Goal: Check status: Check status

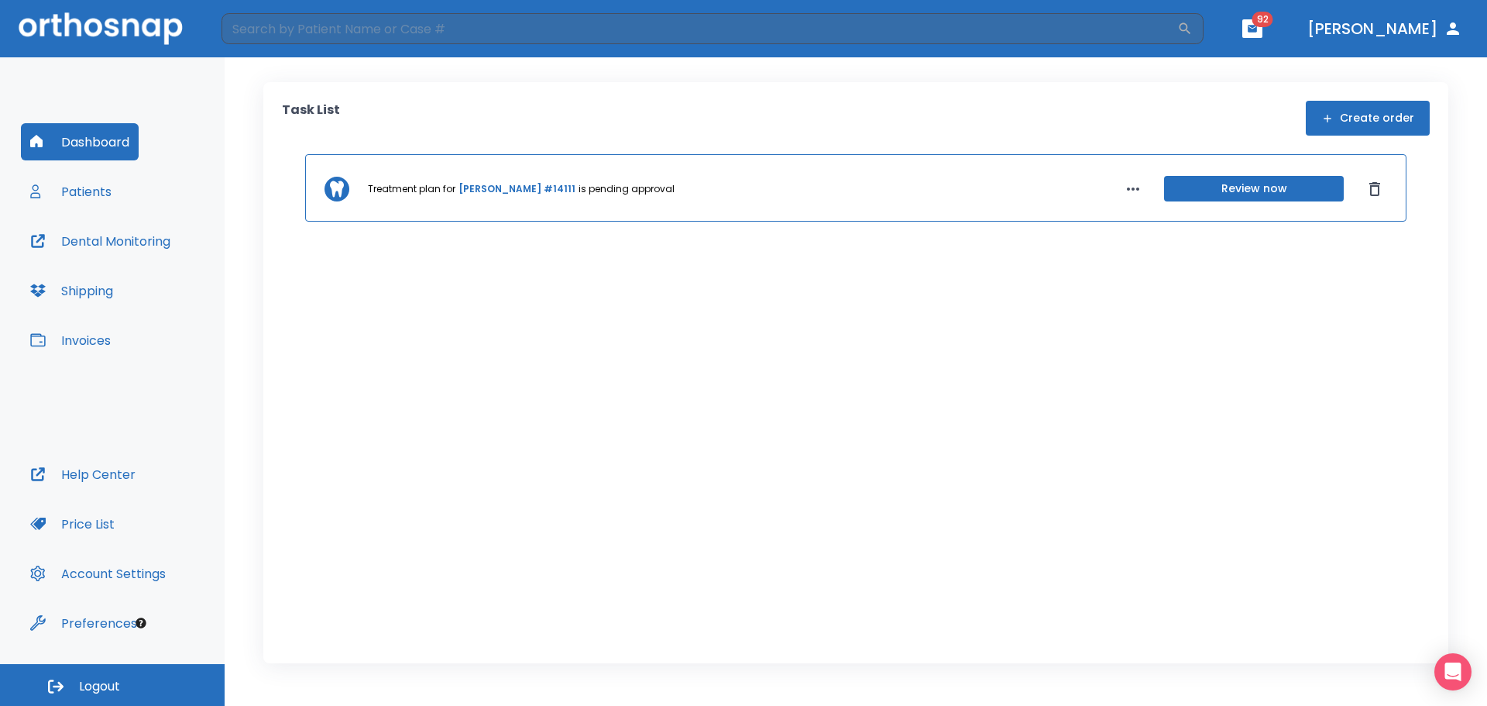
click at [1363, 41] on button "[PERSON_NAME][GEOGRAPHIC_DATA]" at bounding box center [1385, 29] width 167 height 28
click at [1450, 29] on icon "button" at bounding box center [1453, 28] width 19 height 19
click at [1258, 31] on icon "button" at bounding box center [1252, 28] width 11 height 11
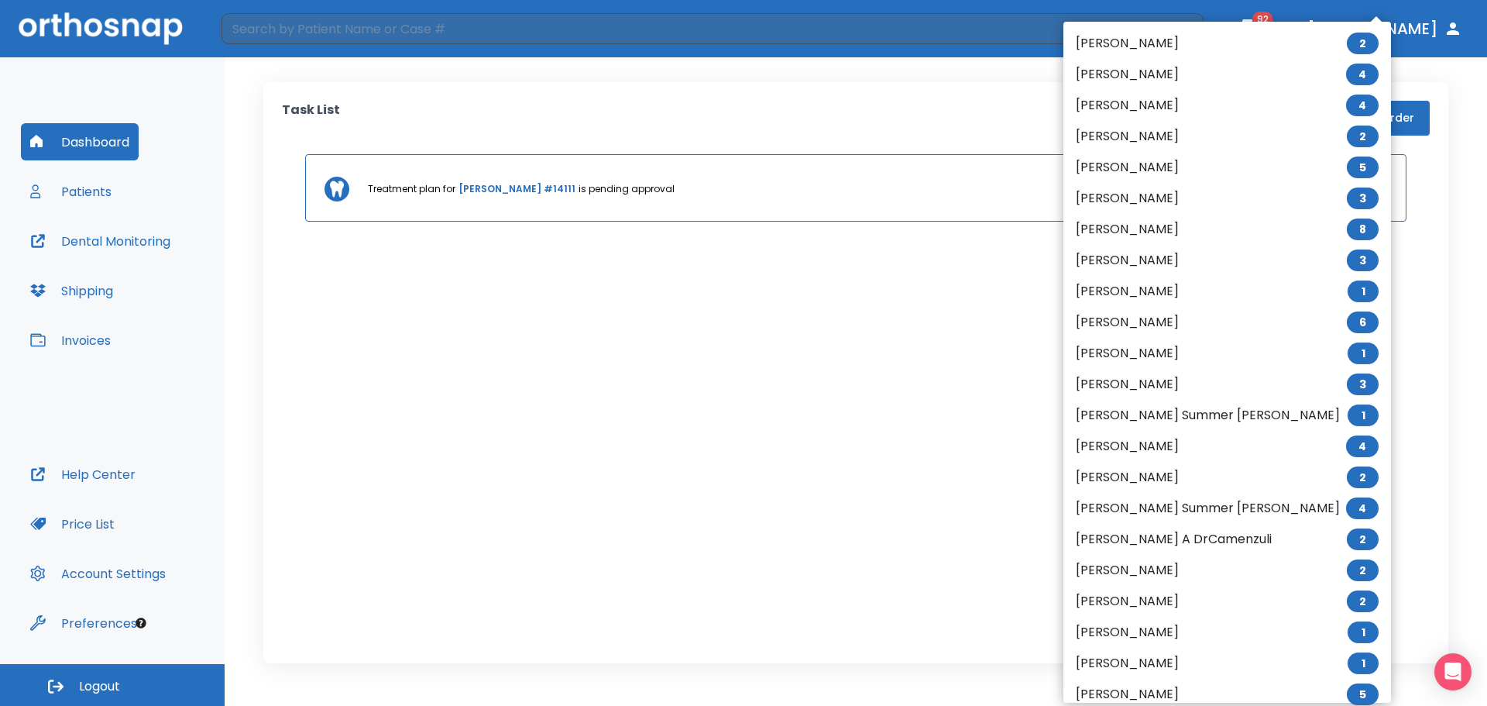
click at [1281, 30] on div at bounding box center [743, 353] width 1487 height 706
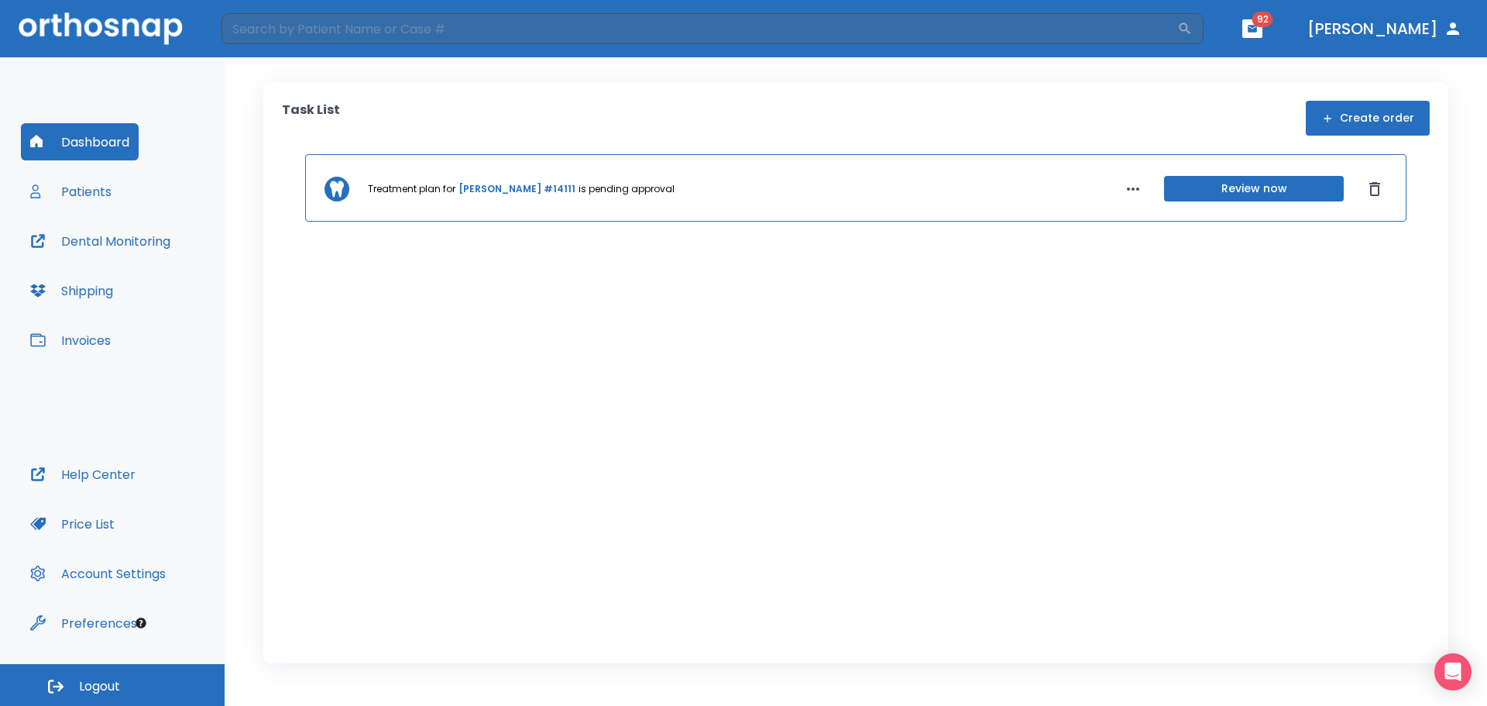
click at [1313, 24] on div "Lucas Porterfield 2 Isabella Hare 4 Ronnie mackay 4 Tanya Theriault 2 Agnes Bac…" at bounding box center [743, 353] width 1487 height 706
click at [160, 570] on button "Account Settings" at bounding box center [98, 573] width 154 height 37
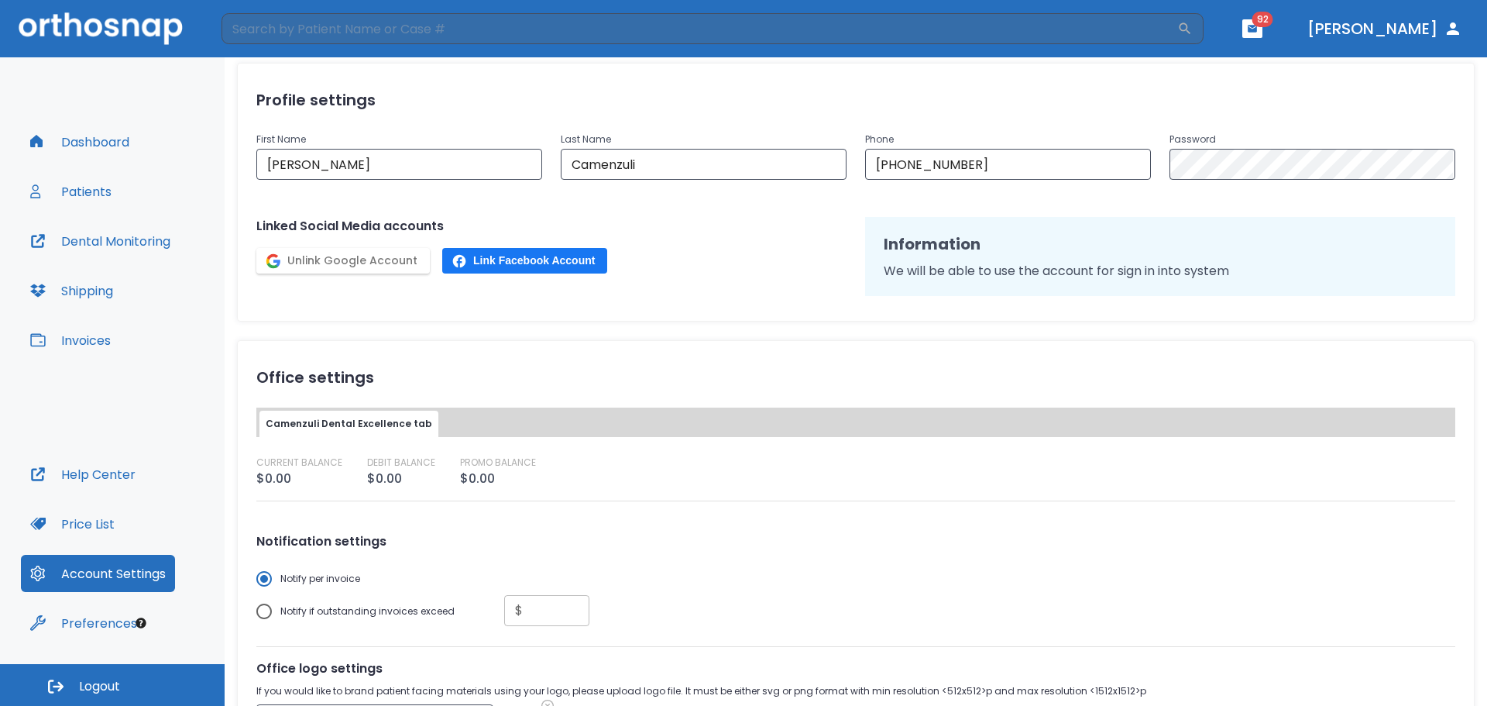
scroll to position [369, 0]
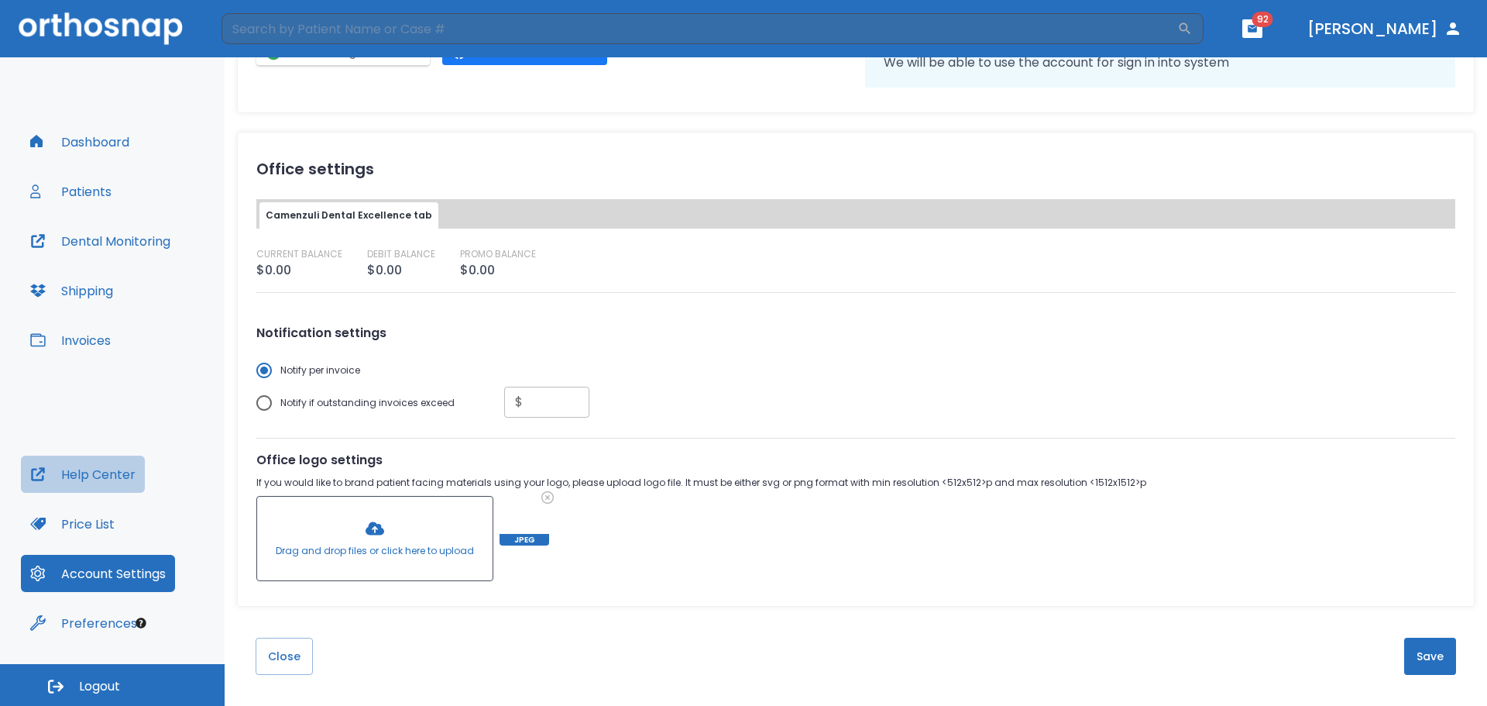
click at [134, 481] on button "Help Center" at bounding box center [83, 474] width 124 height 37
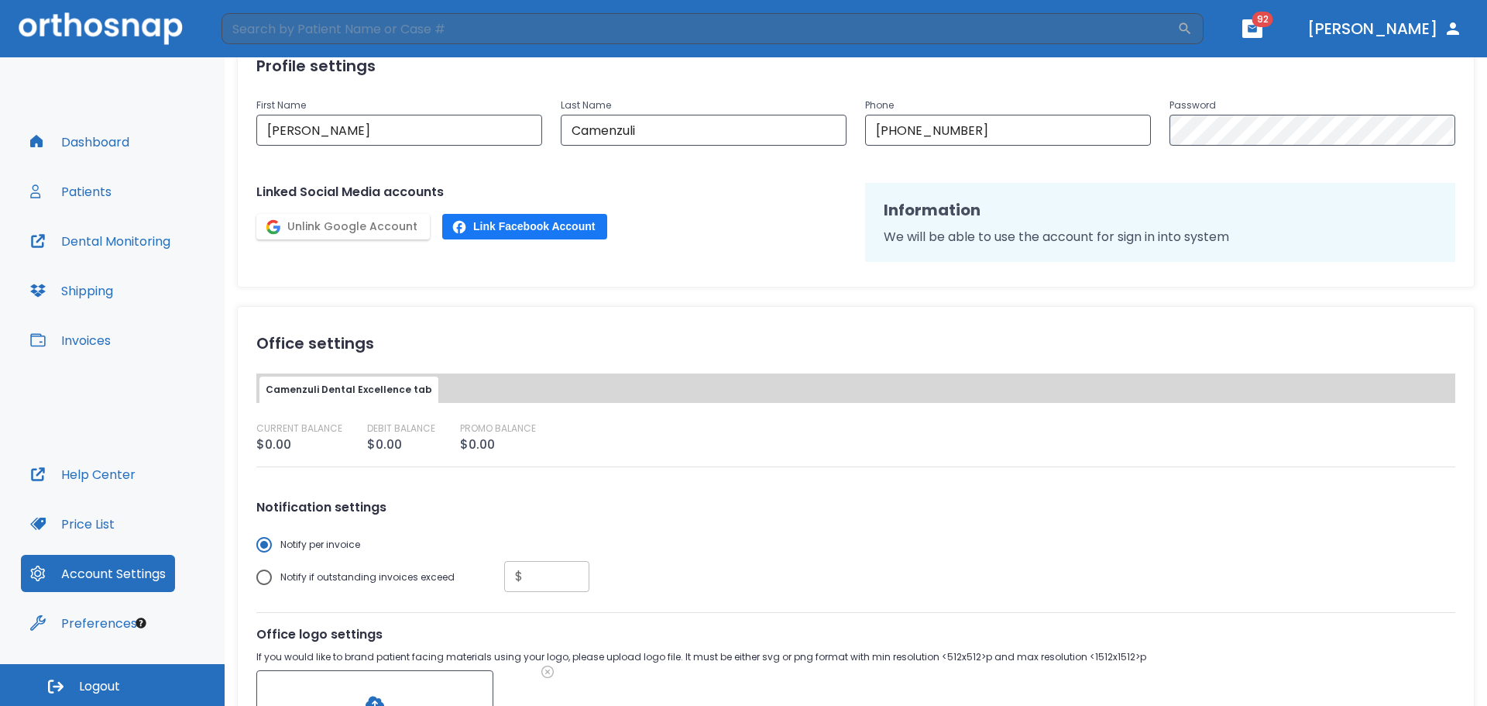
scroll to position [0, 0]
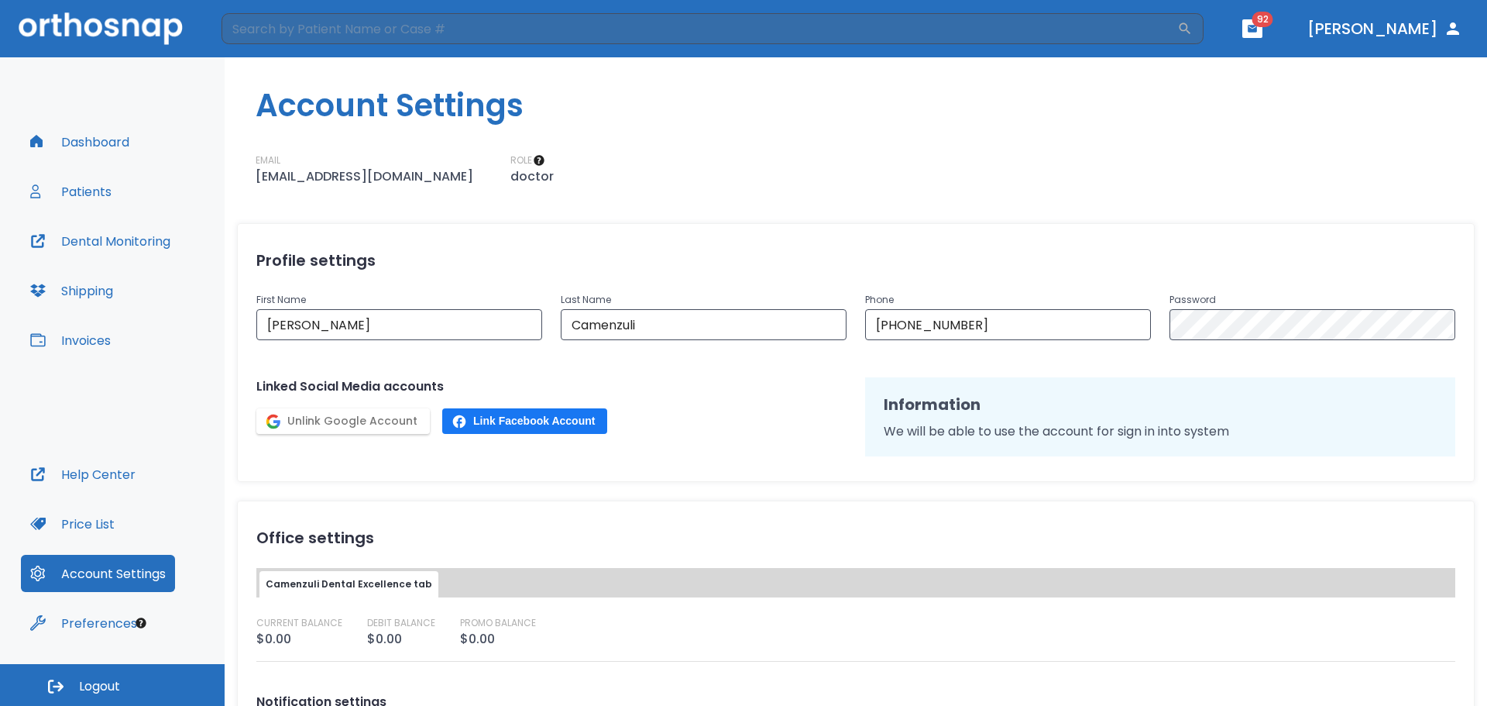
click at [1457, 28] on icon "button" at bounding box center [1453, 28] width 19 height 19
click at [95, 528] on button "Price List" at bounding box center [72, 523] width 103 height 37
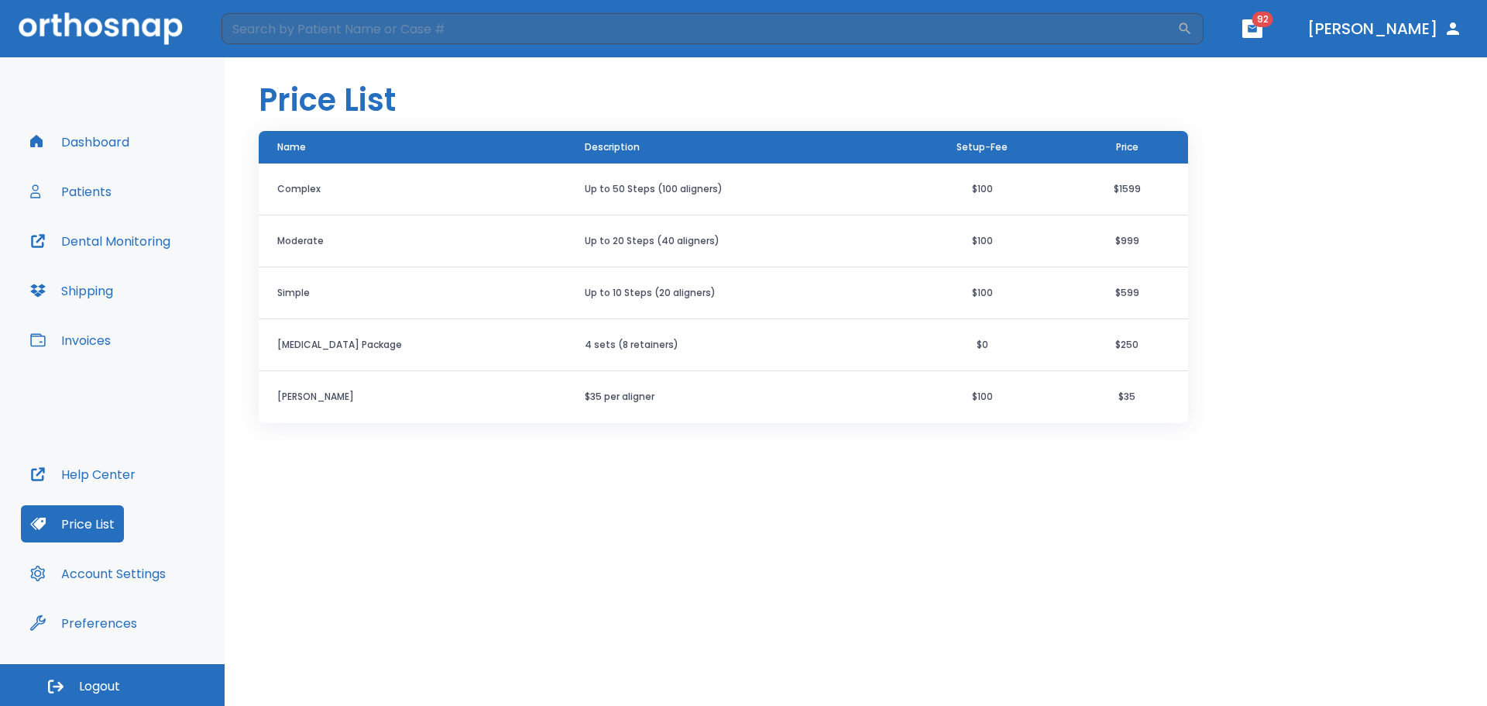
click at [102, 482] on button "Help Center" at bounding box center [83, 474] width 124 height 37
click at [116, 621] on button "Preferences" at bounding box center [84, 622] width 126 height 37
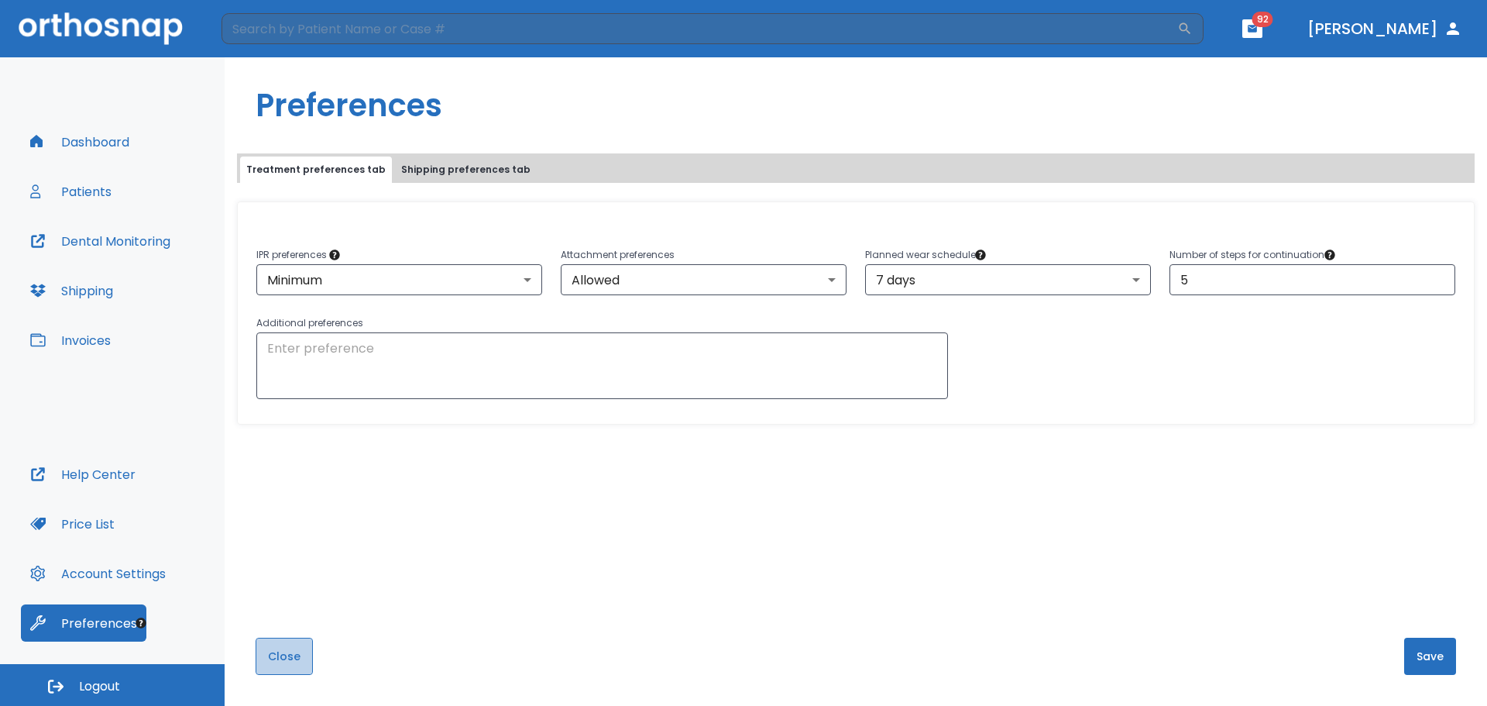
click at [299, 660] on button "Close" at bounding box center [284, 656] width 57 height 37
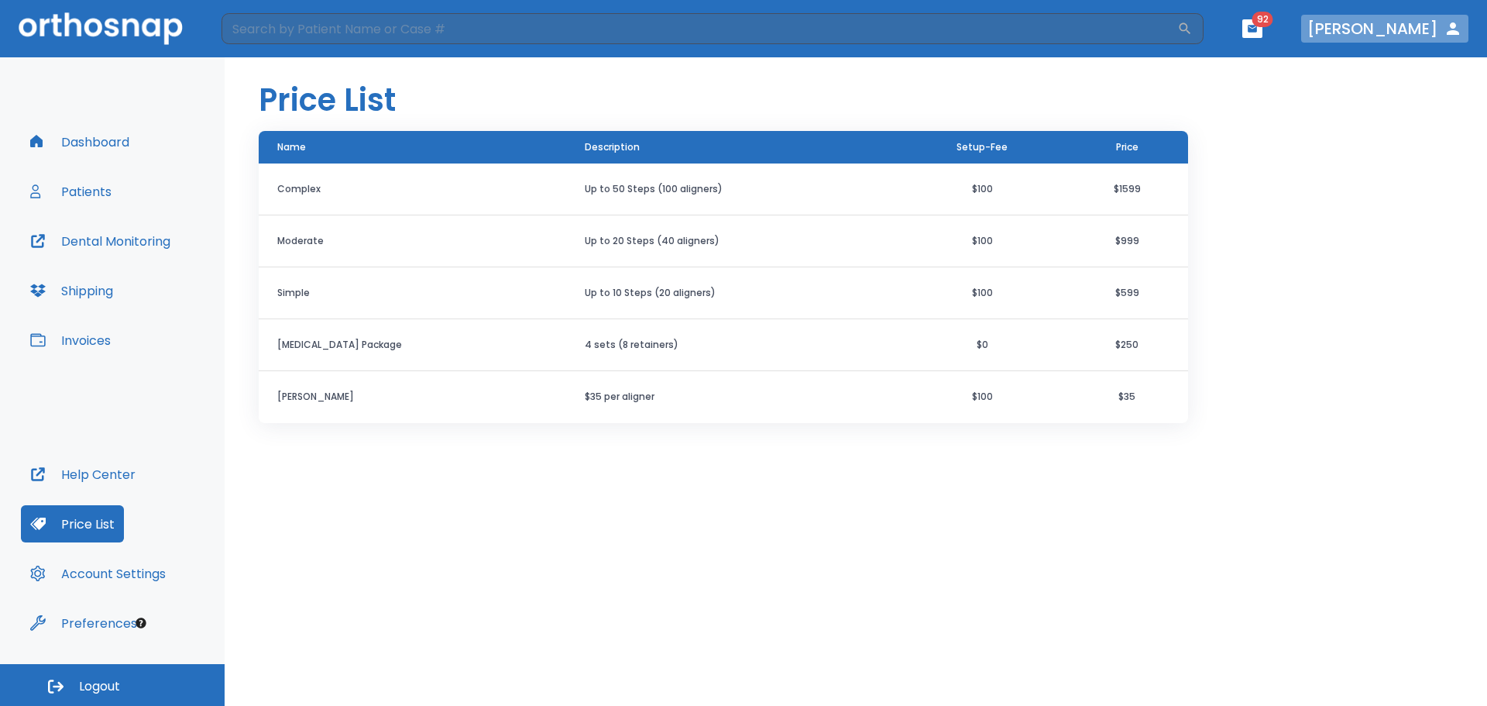
click at [1449, 28] on icon "button" at bounding box center [1453, 28] width 19 height 19
click at [1422, 27] on button "[PERSON_NAME][GEOGRAPHIC_DATA]" at bounding box center [1385, 29] width 167 height 28
click at [1421, 27] on button "[PERSON_NAME][GEOGRAPHIC_DATA]" at bounding box center [1385, 29] width 167 height 28
click at [115, 34] on img at bounding box center [101, 28] width 164 height 32
click at [137, 17] on img at bounding box center [101, 28] width 164 height 32
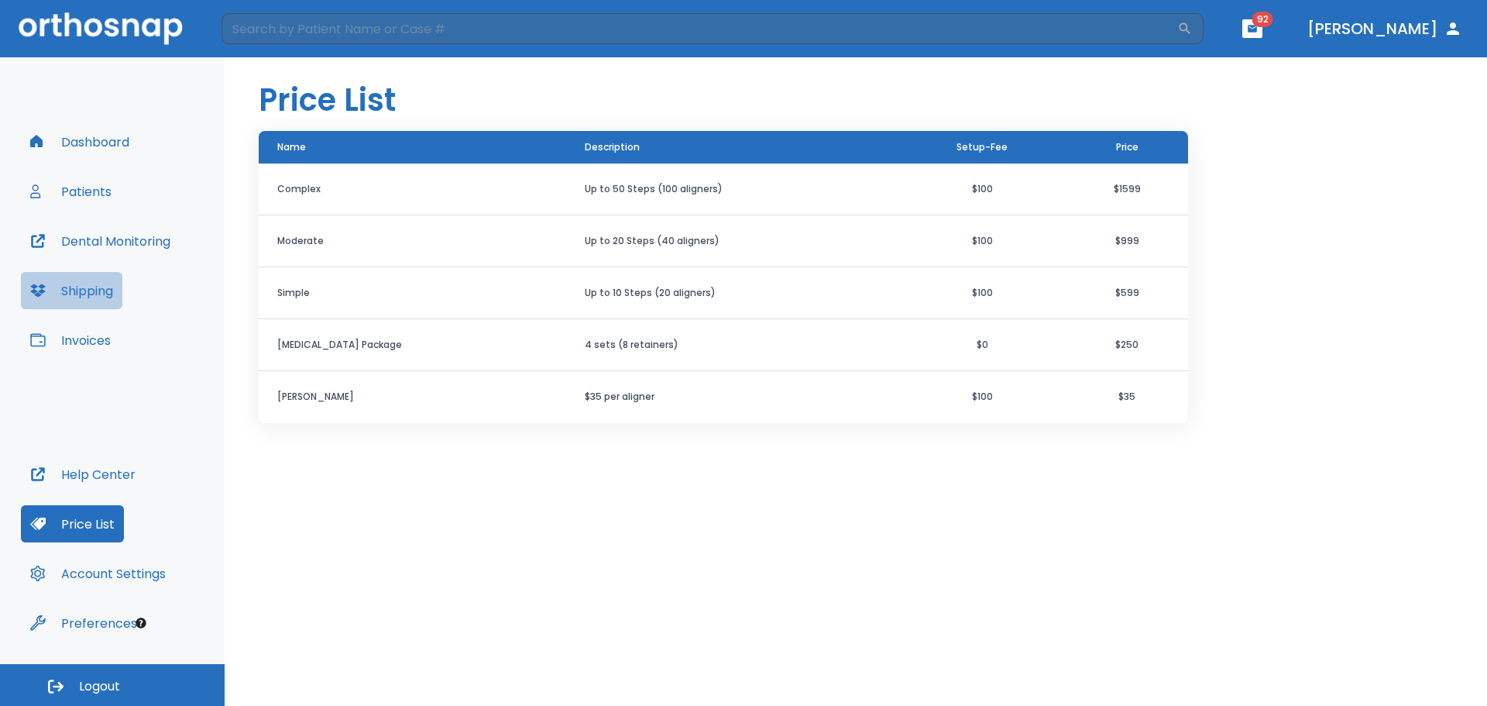
click at [92, 289] on button "Shipping" at bounding box center [71, 290] width 101 height 37
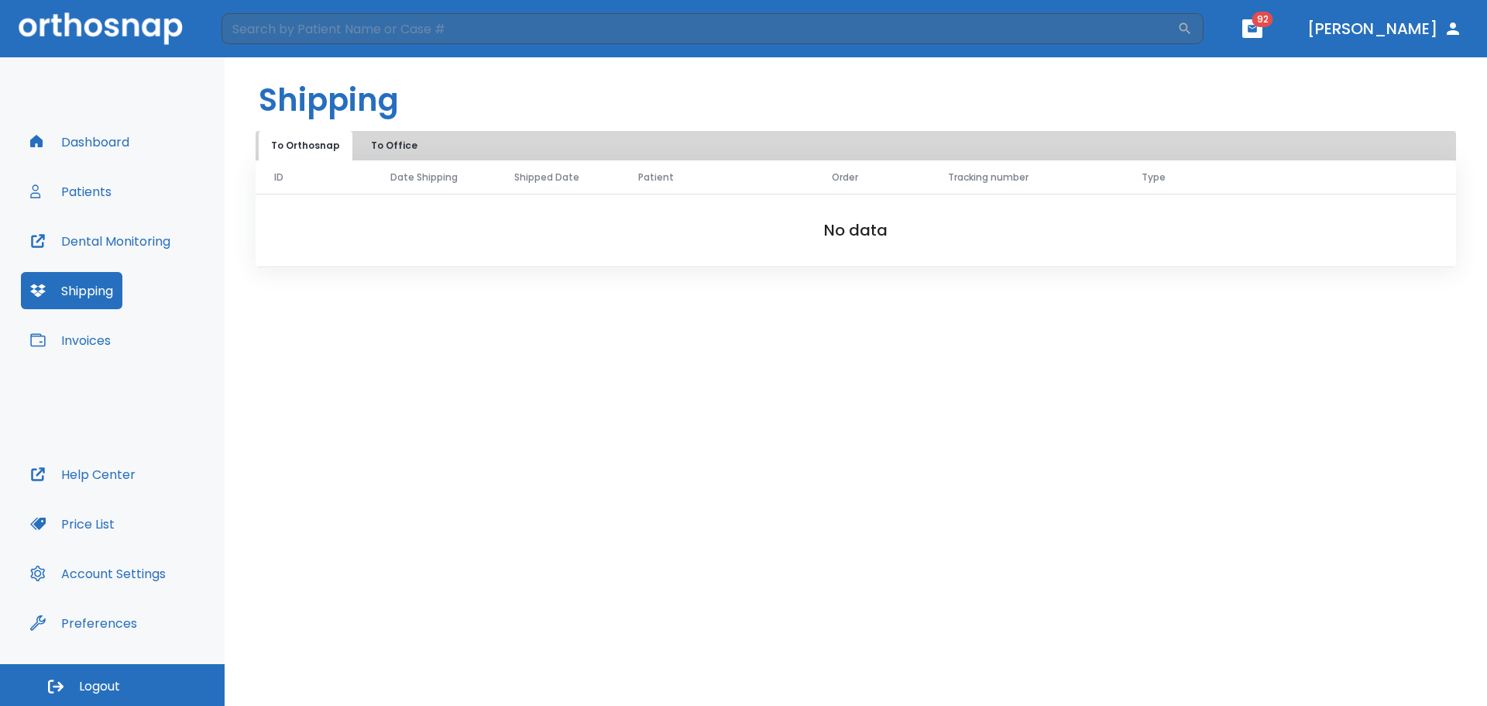
click at [93, 329] on button "Invoices" at bounding box center [70, 340] width 99 height 37
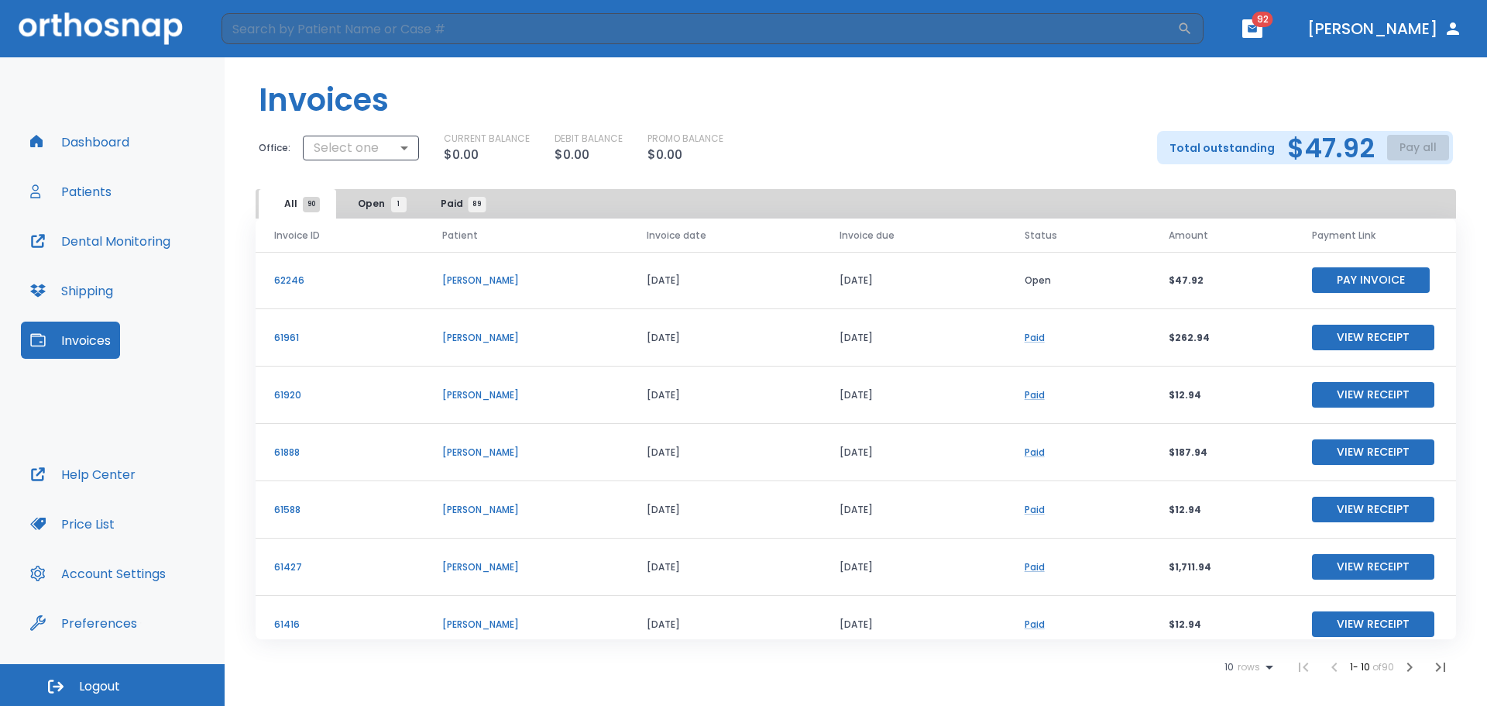
click at [92, 239] on button "Dental Monitoring" at bounding box center [100, 240] width 159 height 37
click at [64, 138] on button "Dashboard" at bounding box center [80, 141] width 118 height 37
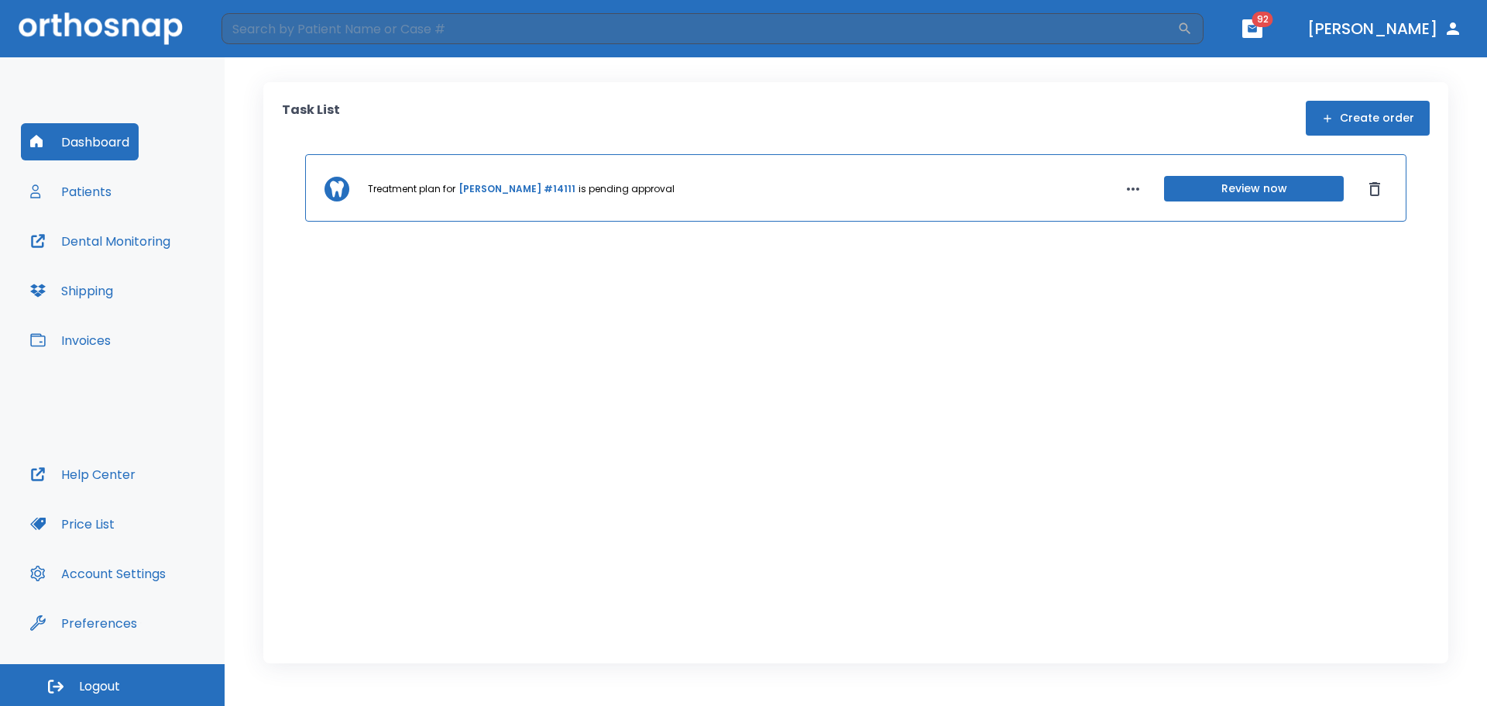
click at [579, 194] on p "is pending approval" at bounding box center [627, 189] width 96 height 14
click at [539, 187] on link "Nicholas Pizzo #14111" at bounding box center [517, 189] width 117 height 14
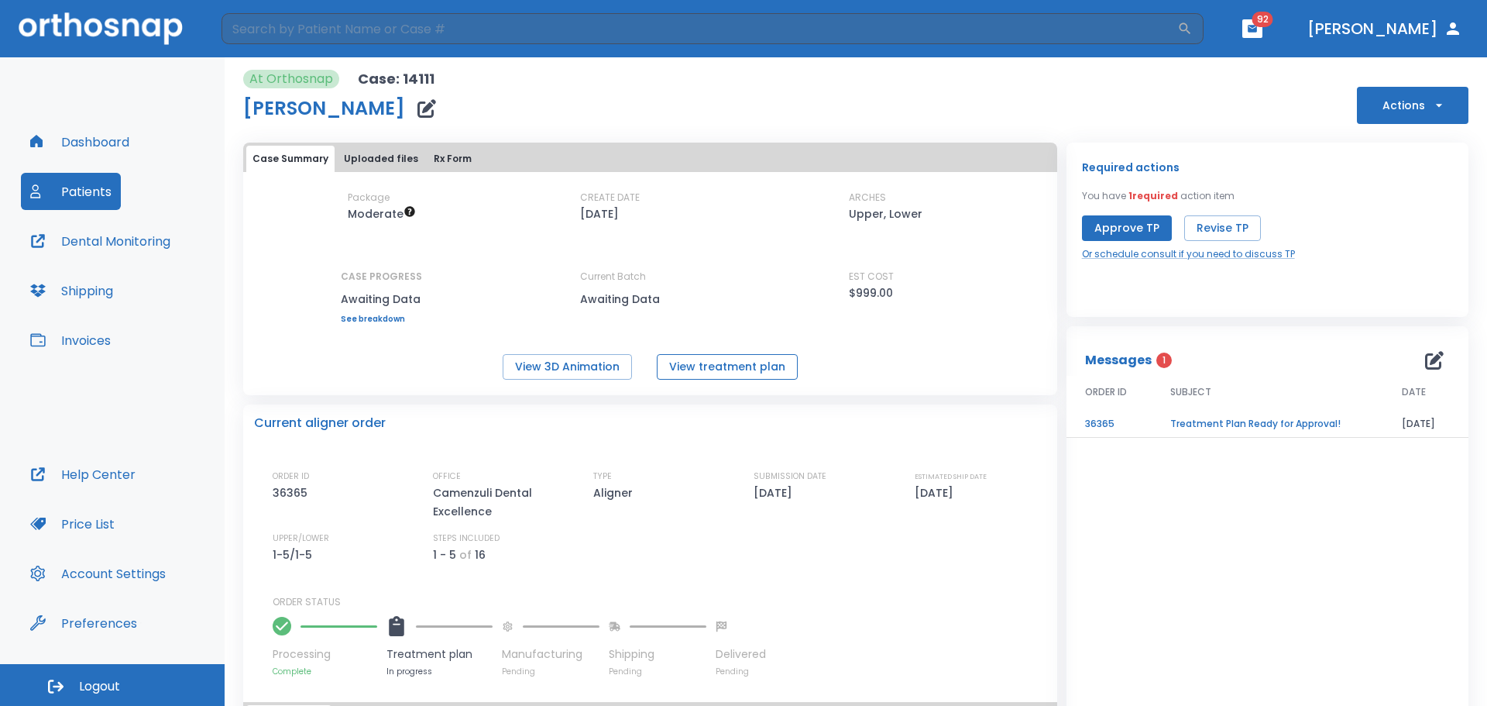
click at [741, 365] on button "View treatment plan" at bounding box center [727, 367] width 141 height 26
click at [580, 362] on button "View 3D Animation" at bounding box center [567, 367] width 129 height 26
click at [94, 159] on button "Dashboard" at bounding box center [80, 141] width 118 height 37
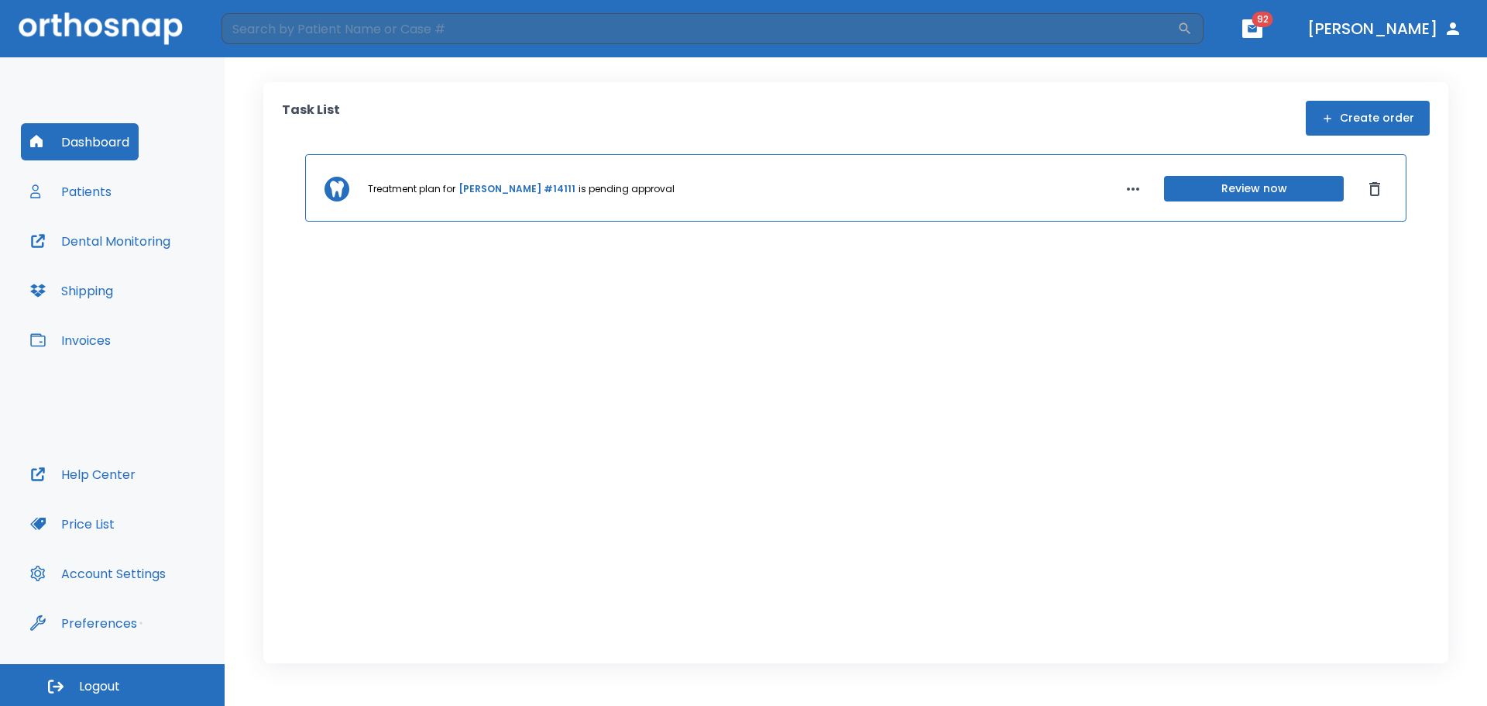
click at [107, 26] on img at bounding box center [101, 28] width 164 height 32
click at [89, 193] on button "Patients" at bounding box center [71, 191] width 100 height 37
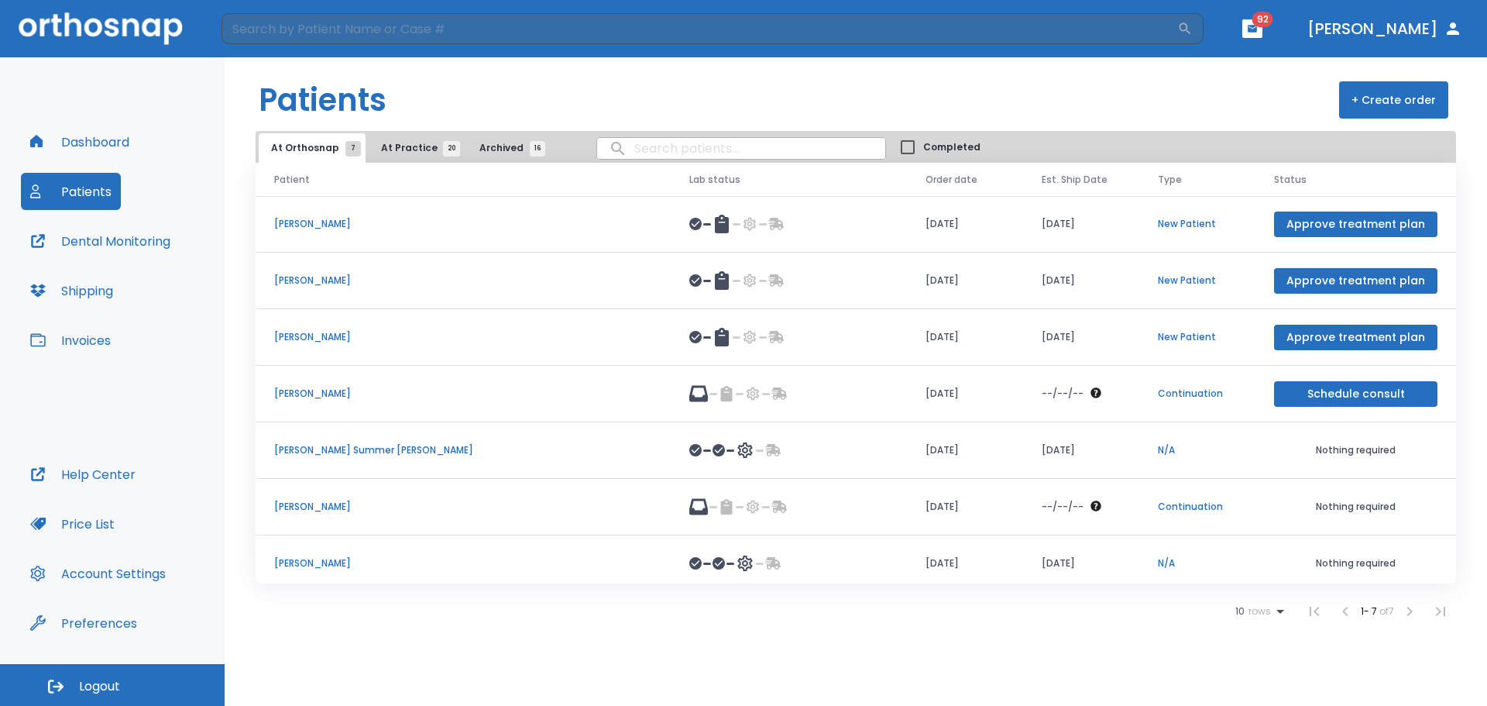
click at [67, 135] on button "Dashboard" at bounding box center [80, 141] width 118 height 37
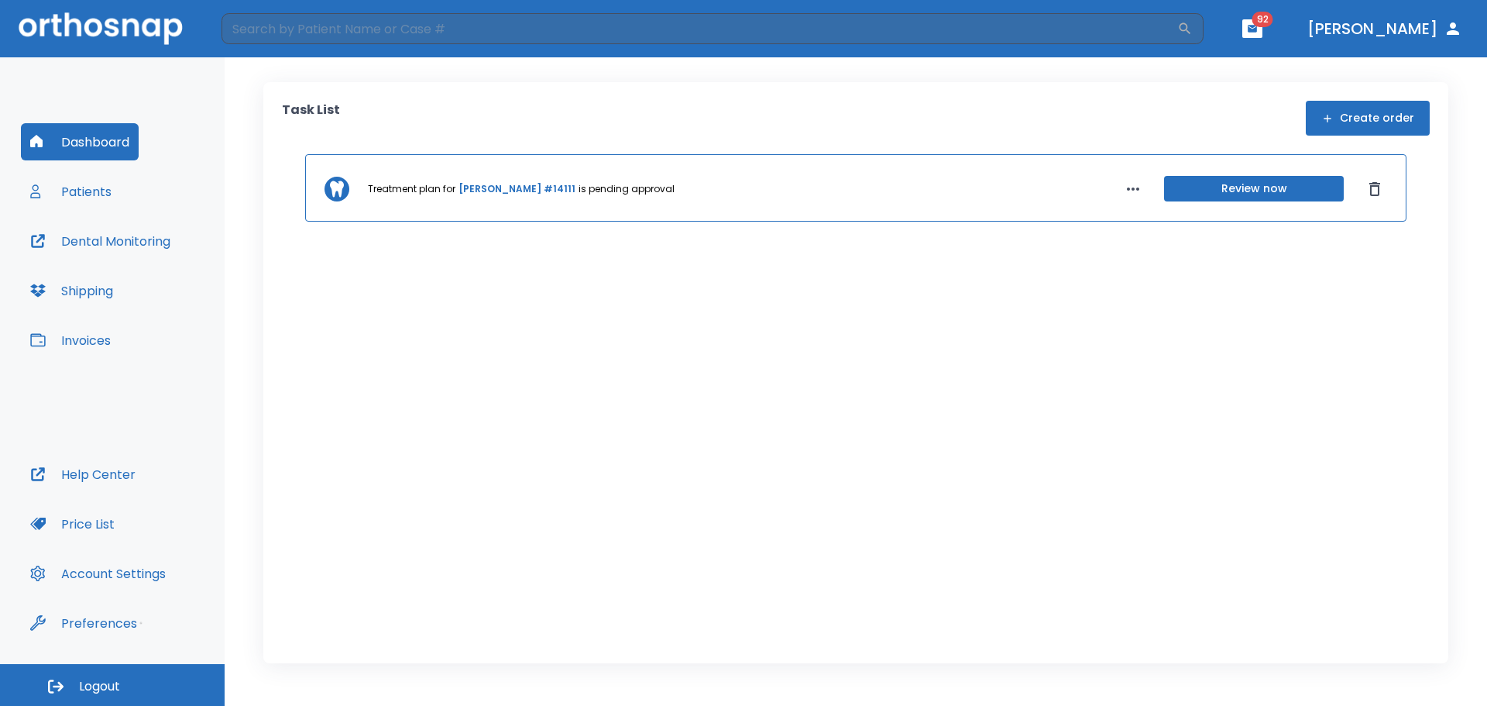
click at [1274, 22] on span "92" at bounding box center [1263, 19] width 21 height 15
click at [87, 184] on button "Patients" at bounding box center [71, 191] width 100 height 37
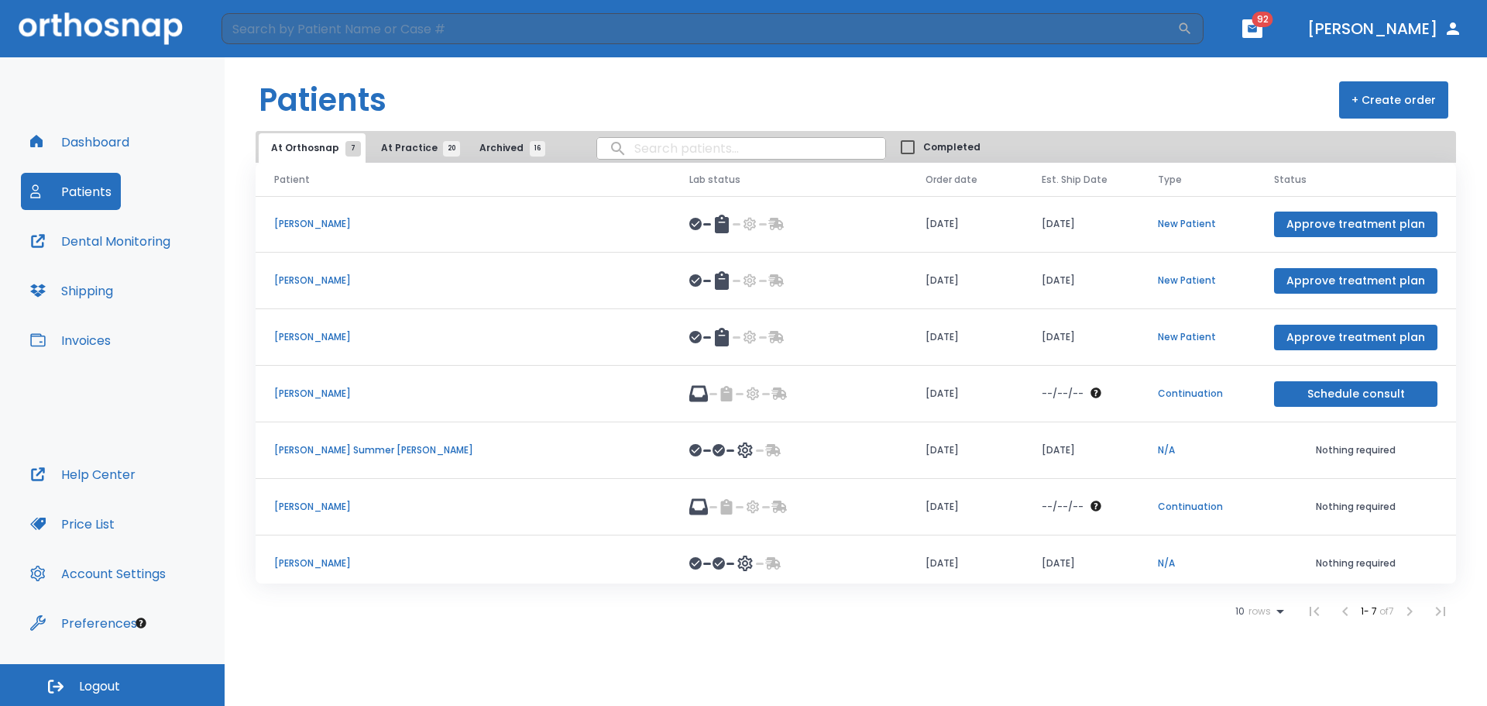
scroll to position [9, 0]
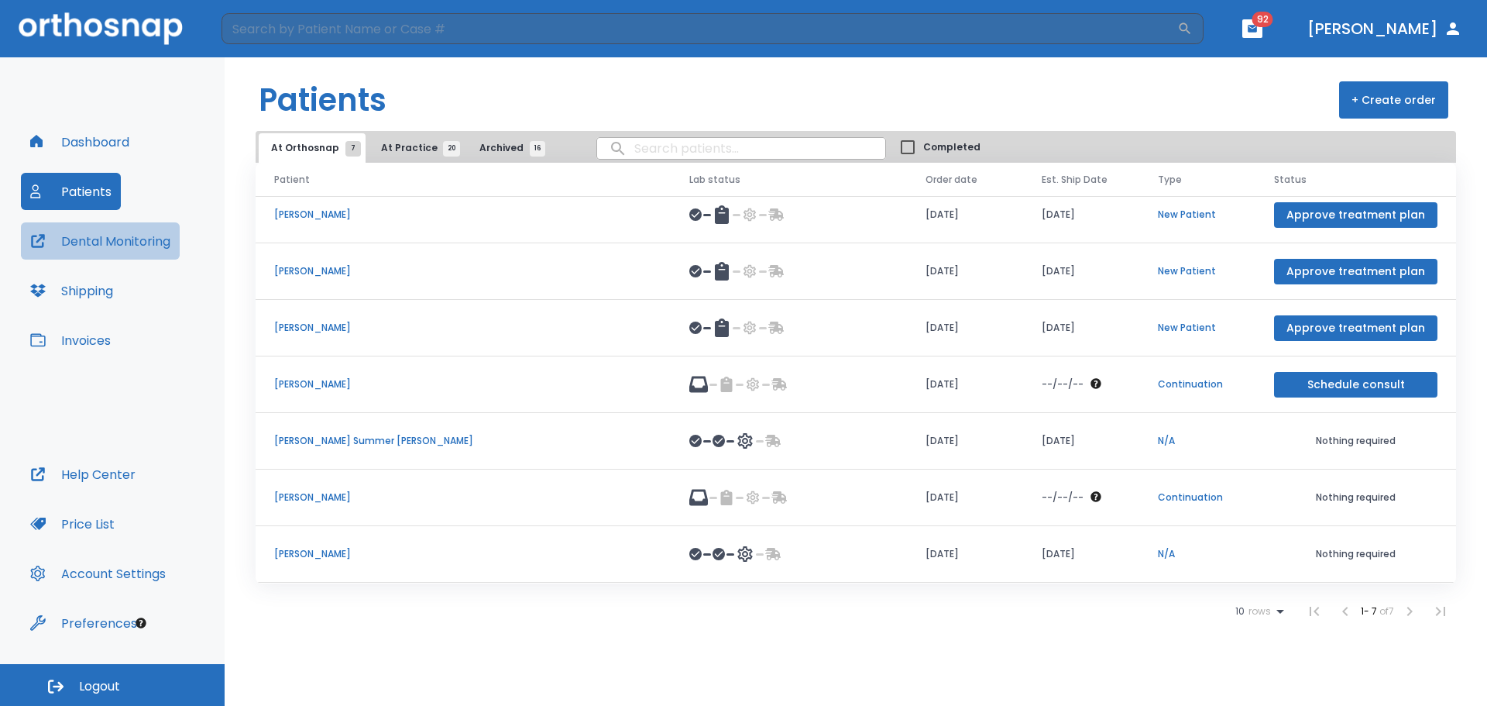
click at [117, 242] on button "Dental Monitoring" at bounding box center [100, 240] width 159 height 37
click at [438, 649] on div "Patients + Create order At Orthosnap 7 At Practice 20 Archived 16 Completed Pat…" at bounding box center [856, 381] width 1263 height 648
click at [1258, 33] on icon "button" at bounding box center [1252, 28] width 11 height 11
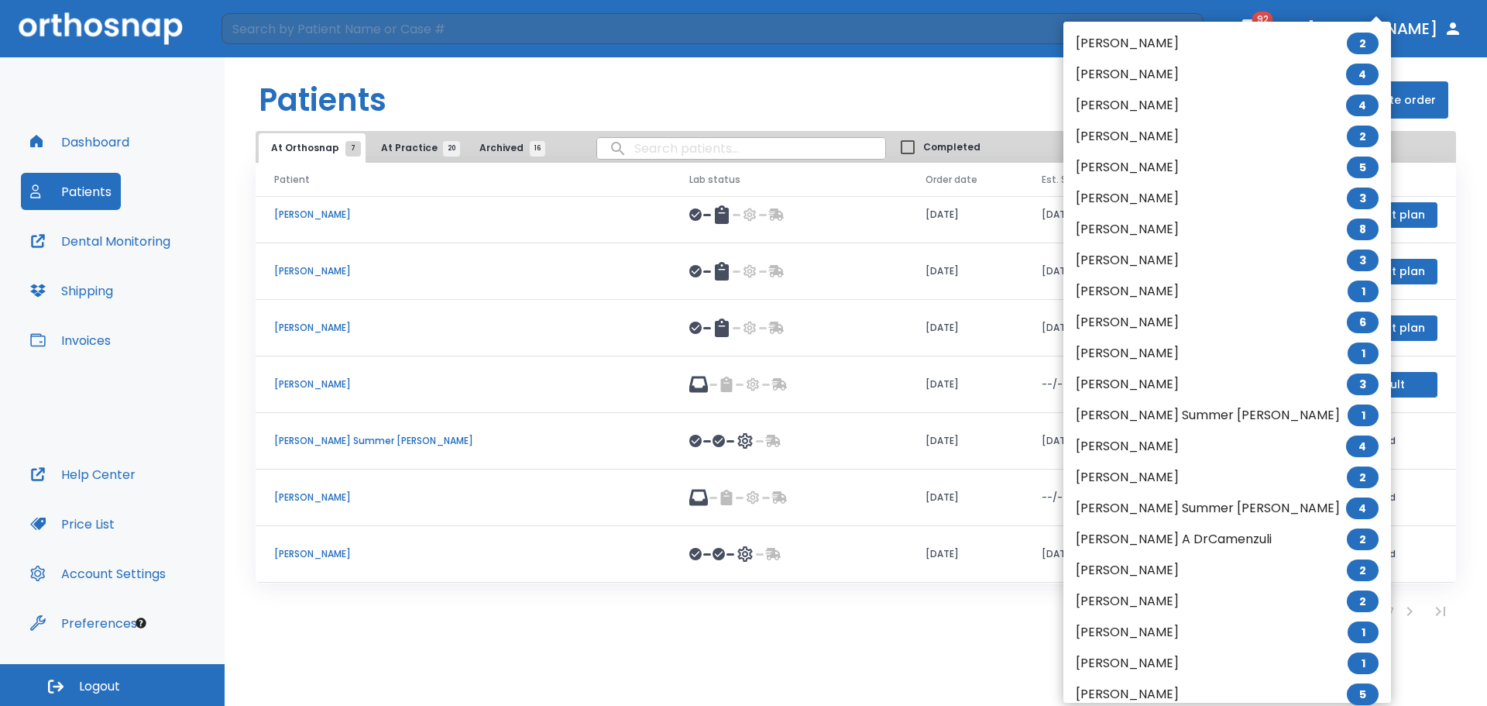
click at [1274, 11] on div at bounding box center [743, 353] width 1487 height 706
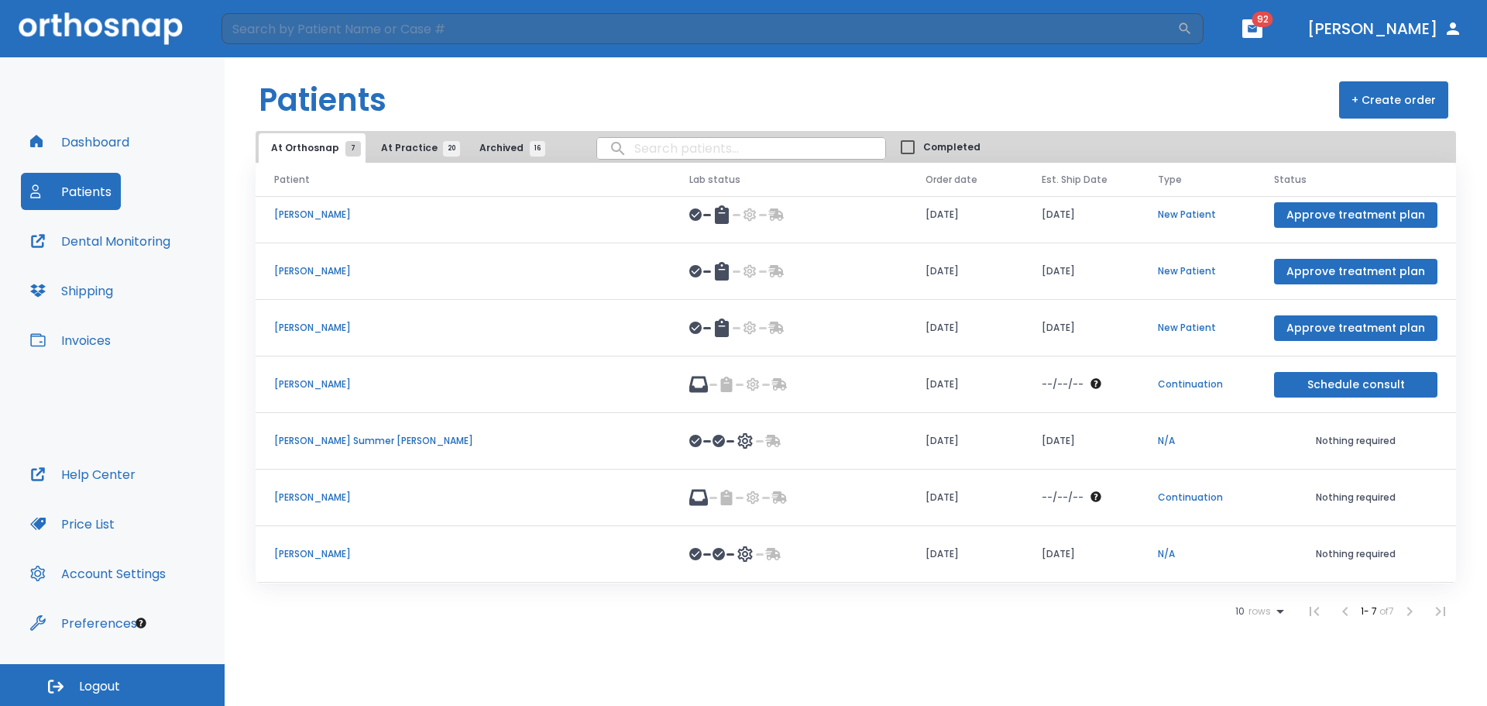
click at [75, 143] on button "Dashboard" at bounding box center [80, 141] width 118 height 37
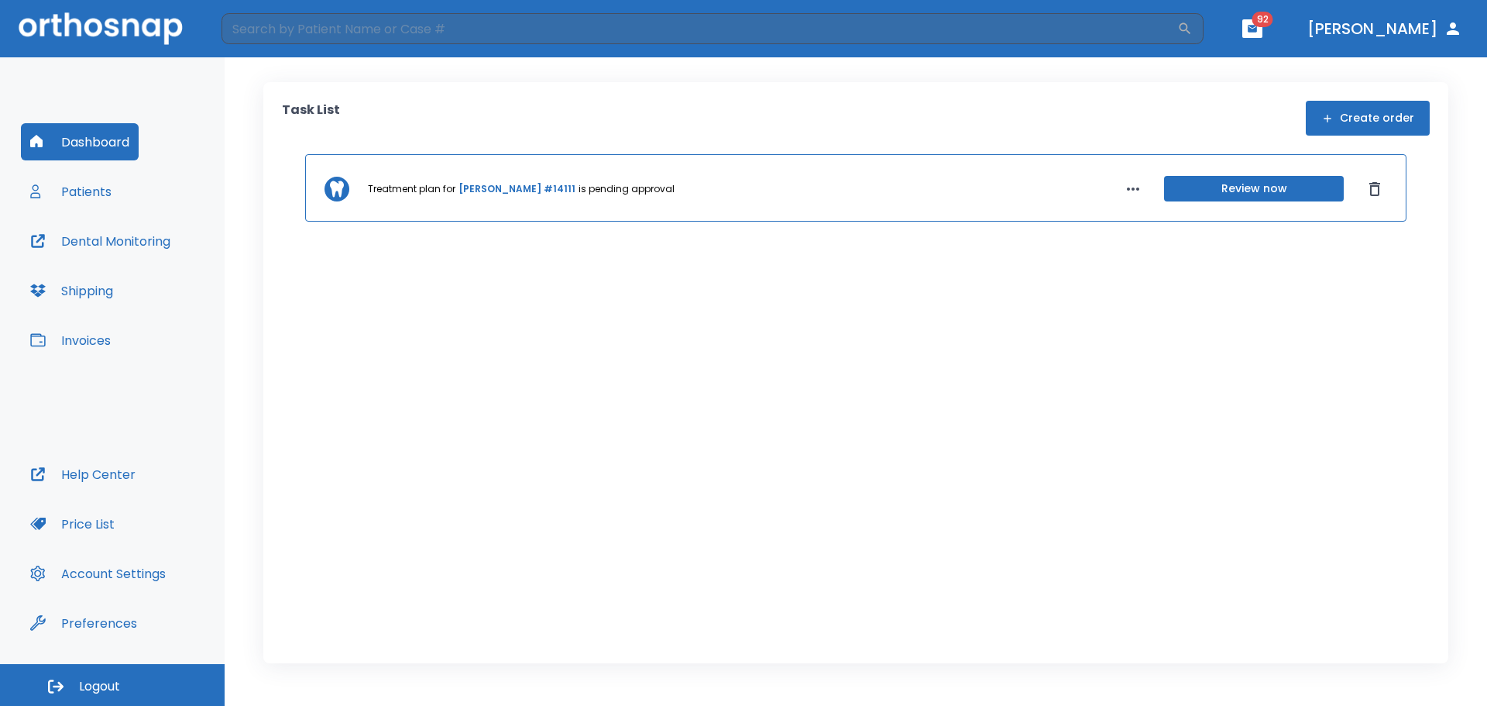
click at [780, 383] on div "Treatment plan for Nicholas Pizzo #14111 is pending approval Review now" at bounding box center [856, 384] width 1148 height 460
